Goal: Find contact information: Find contact information

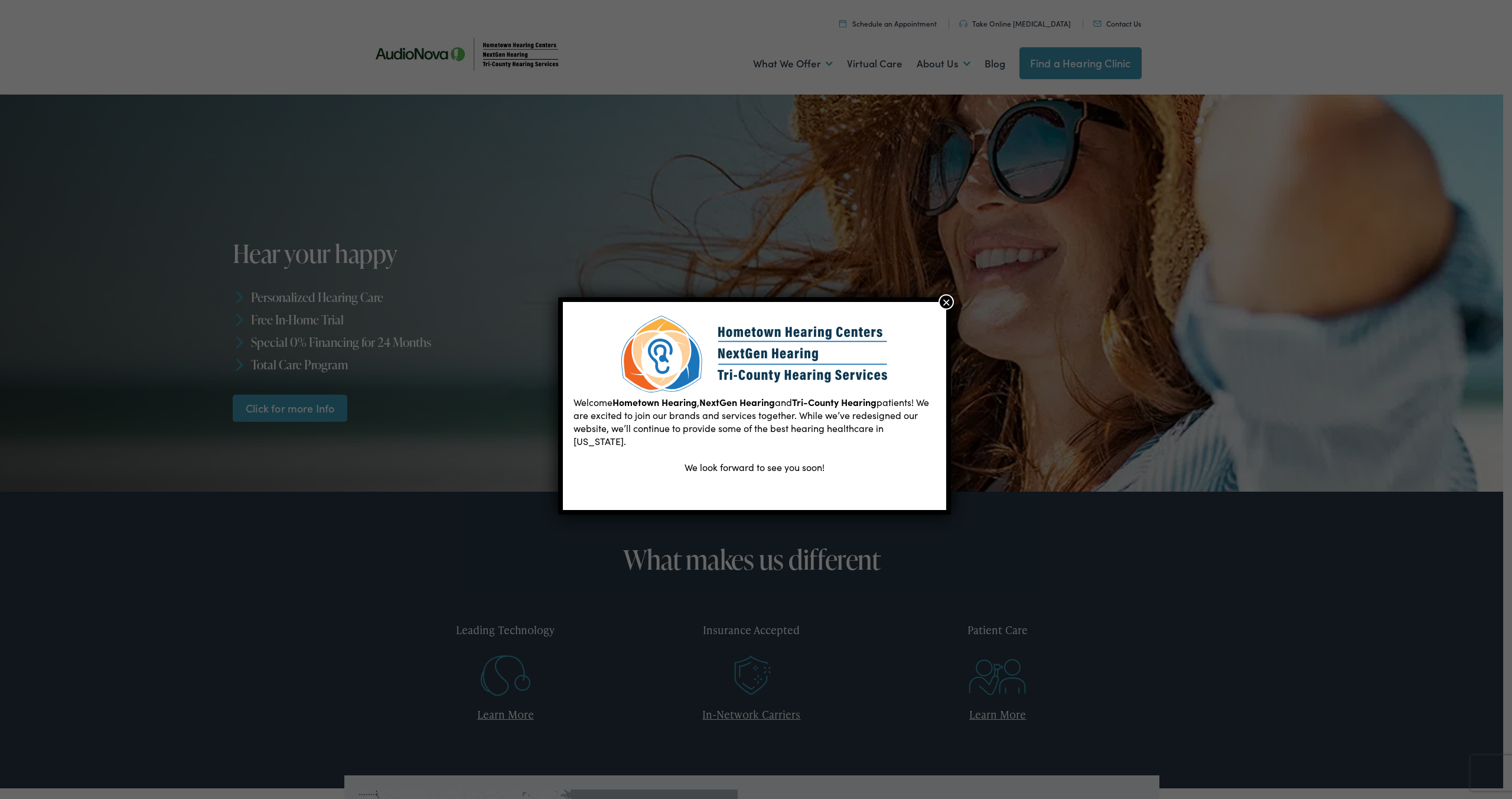
click at [938, 296] on div "Welcome Hometown Hearing , NextGen Hearing and Tri-County Hearing patients! We …" at bounding box center [756, 399] width 1512 height 799
click at [927, 290] on div "Welcome Hometown Hearing , NextGen Hearing and Tri-County Hearing patients! We …" at bounding box center [756, 399] width 1512 height 799
click at [950, 311] on div "Welcome Hometown Hearing , NextGen Hearing and Tri-County Hearing patients! We …" at bounding box center [755, 405] width 394 height 217
click at [941, 299] on button "×" at bounding box center [946, 302] width 15 height 15
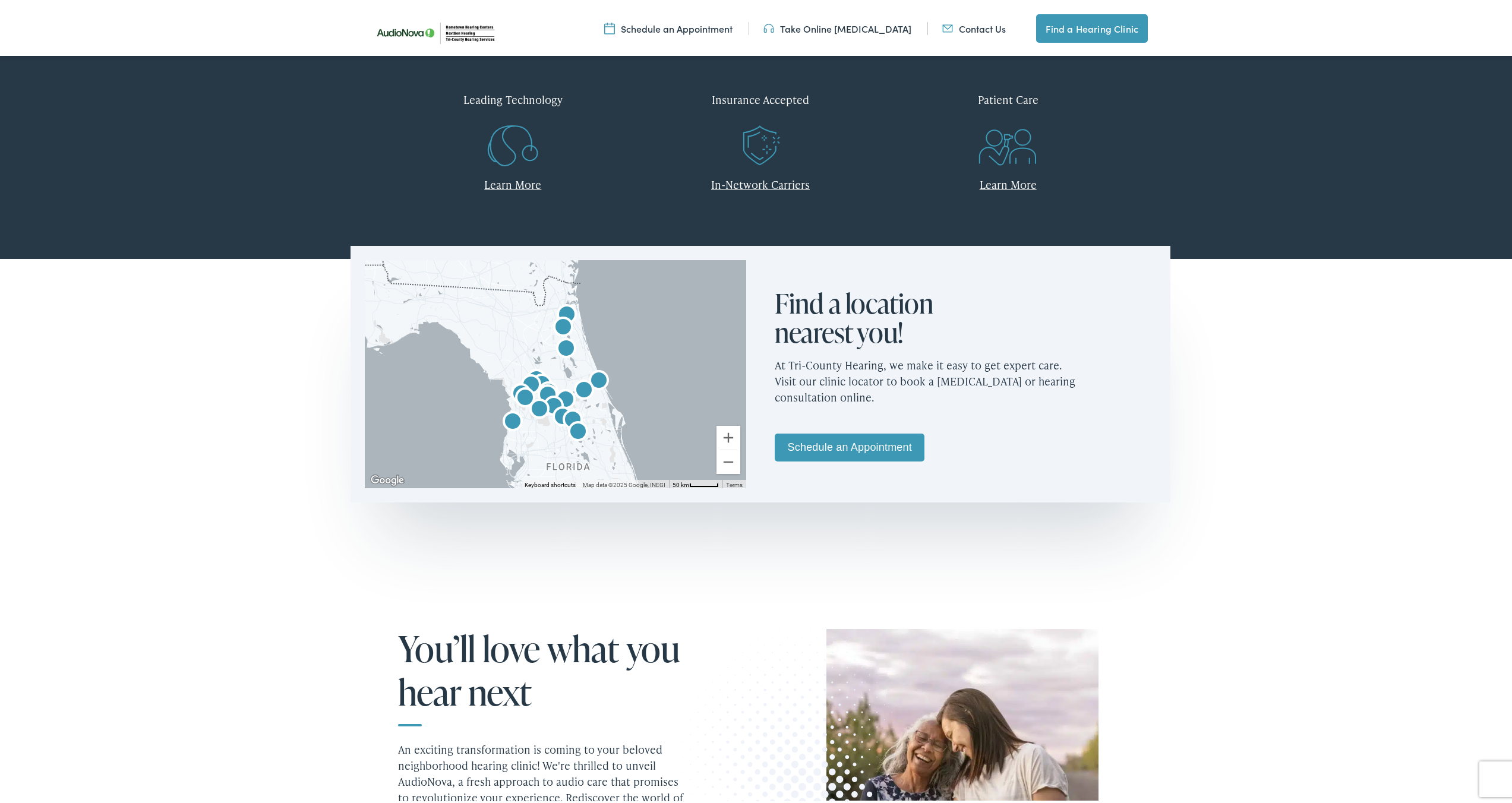
scroll to position [2250, 0]
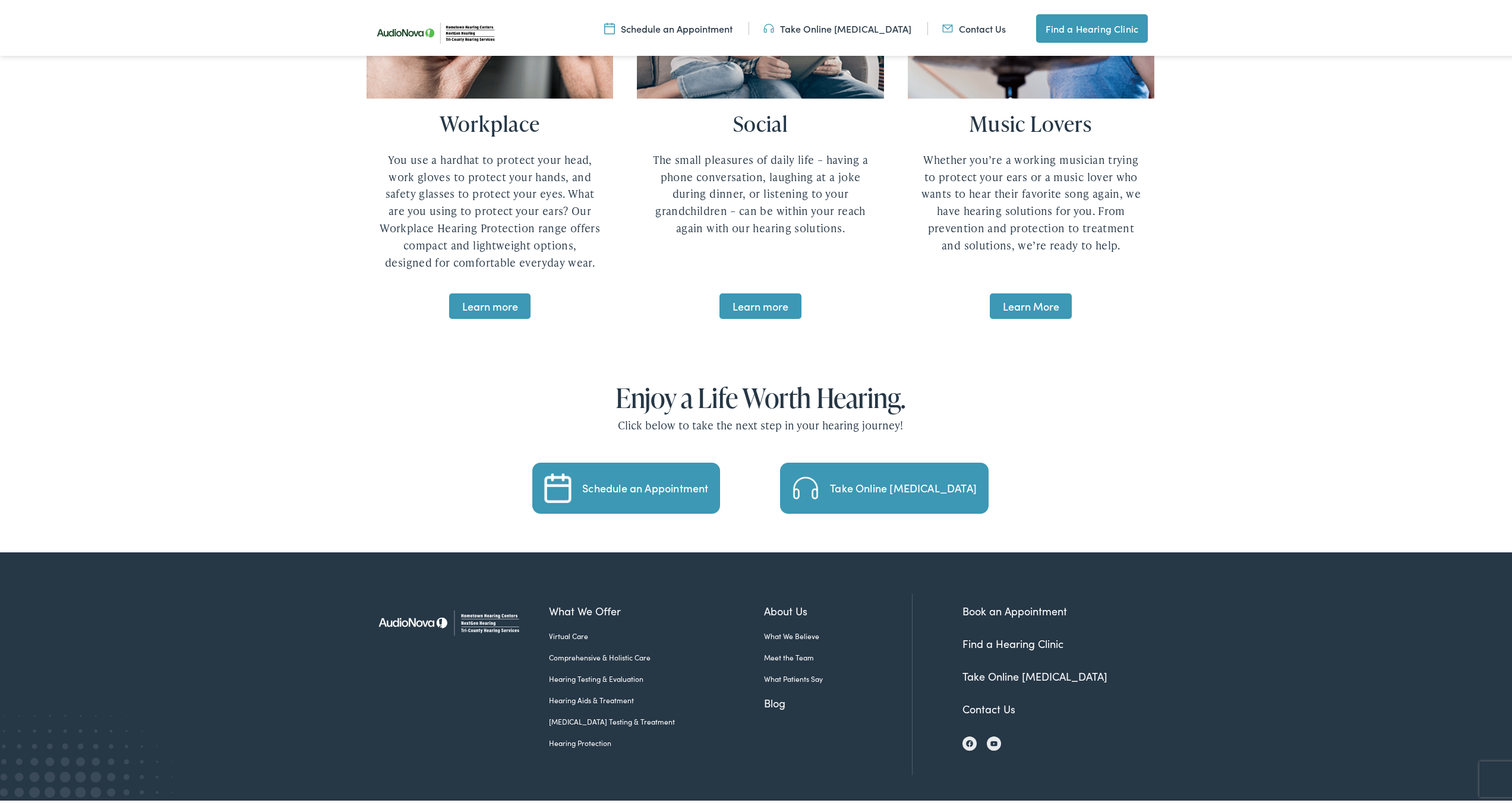
click at [982, 699] on link "Contact Us" at bounding box center [989, 706] width 53 height 15
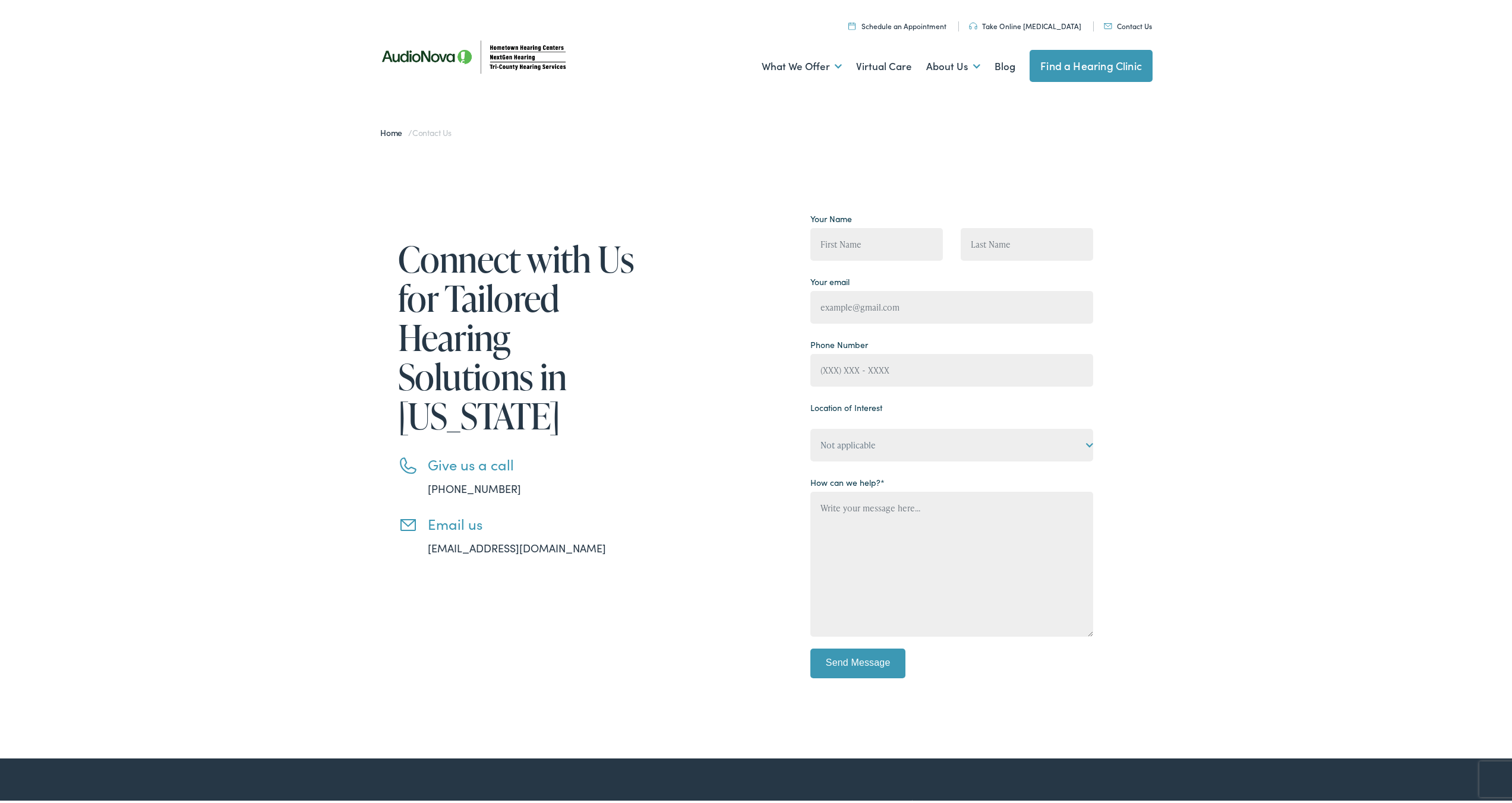
click at [486, 489] on link "[PHONE_NUMBER]" at bounding box center [475, 486] width 94 height 15
